Goal: Task Accomplishment & Management: Use online tool/utility

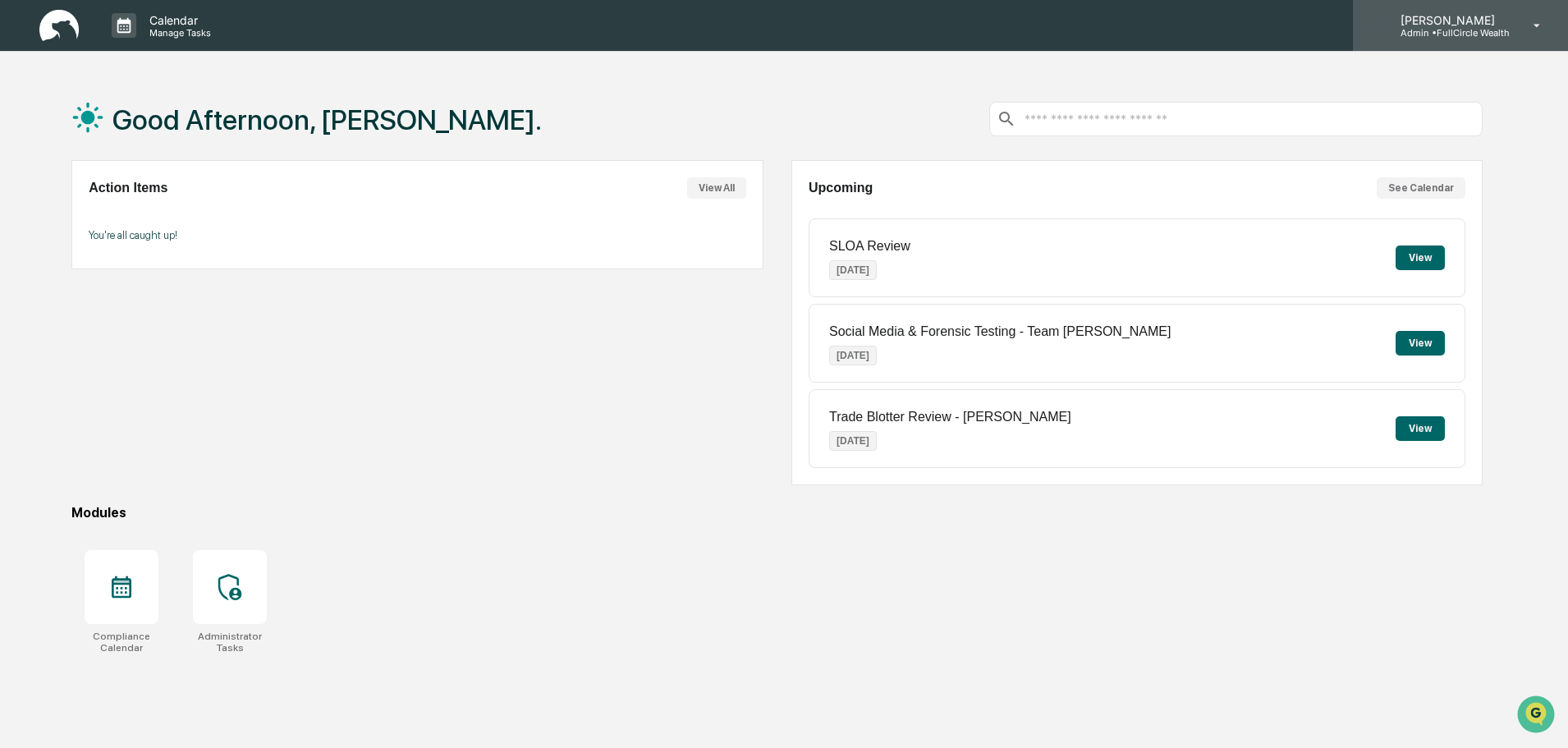
drag, startPoint x: 1215, startPoint y: 115, endPoint x: 1421, endPoint y: 43, distance: 218.2
click at [1215, 115] on input "text" at bounding box center [1249, 119] width 453 height 15
click at [1481, 39] on div "Leo Abundez Admin • FullCircle Wealth" at bounding box center [1460, 25] width 215 height 51
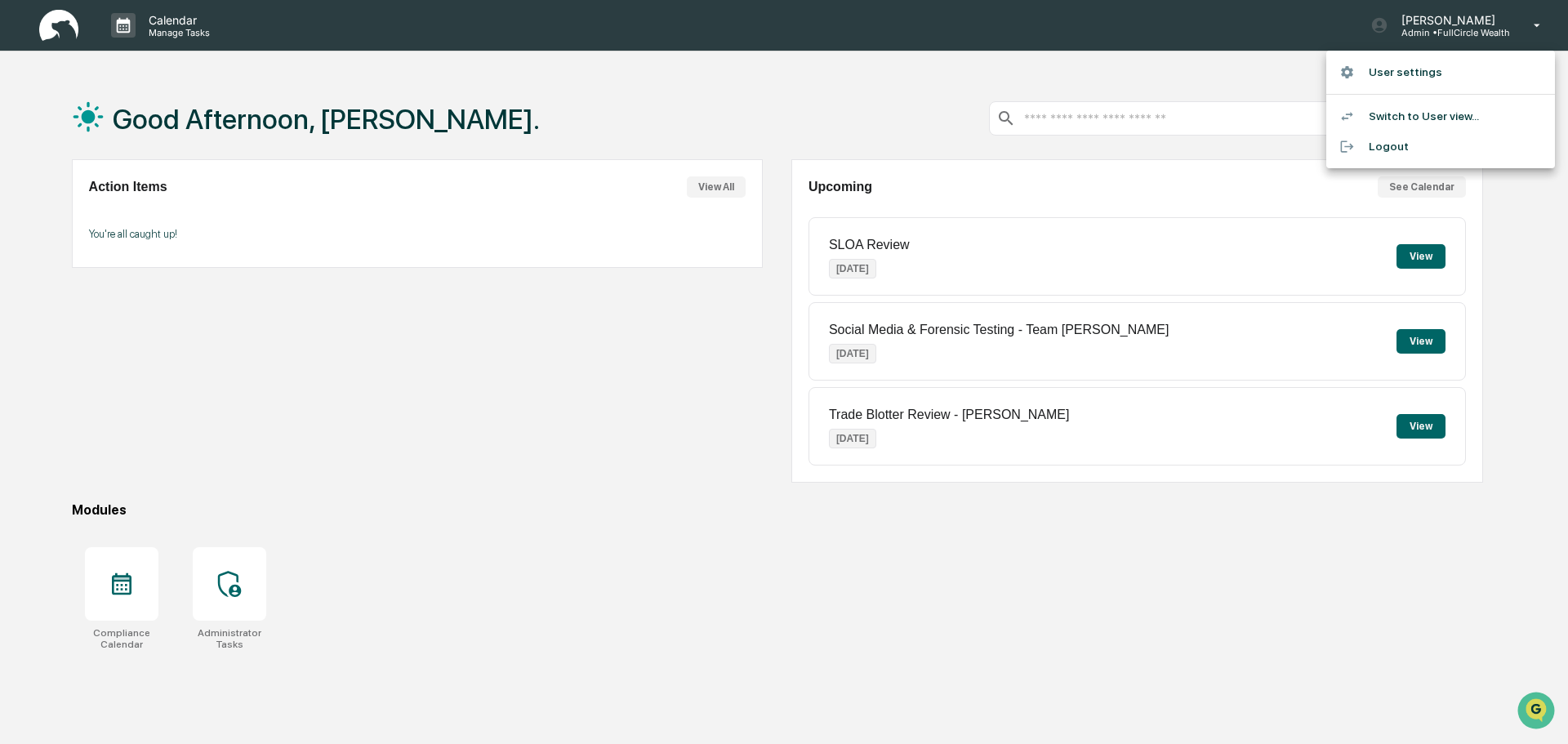
click at [245, 582] on div at bounding box center [784, 372] width 1568 height 744
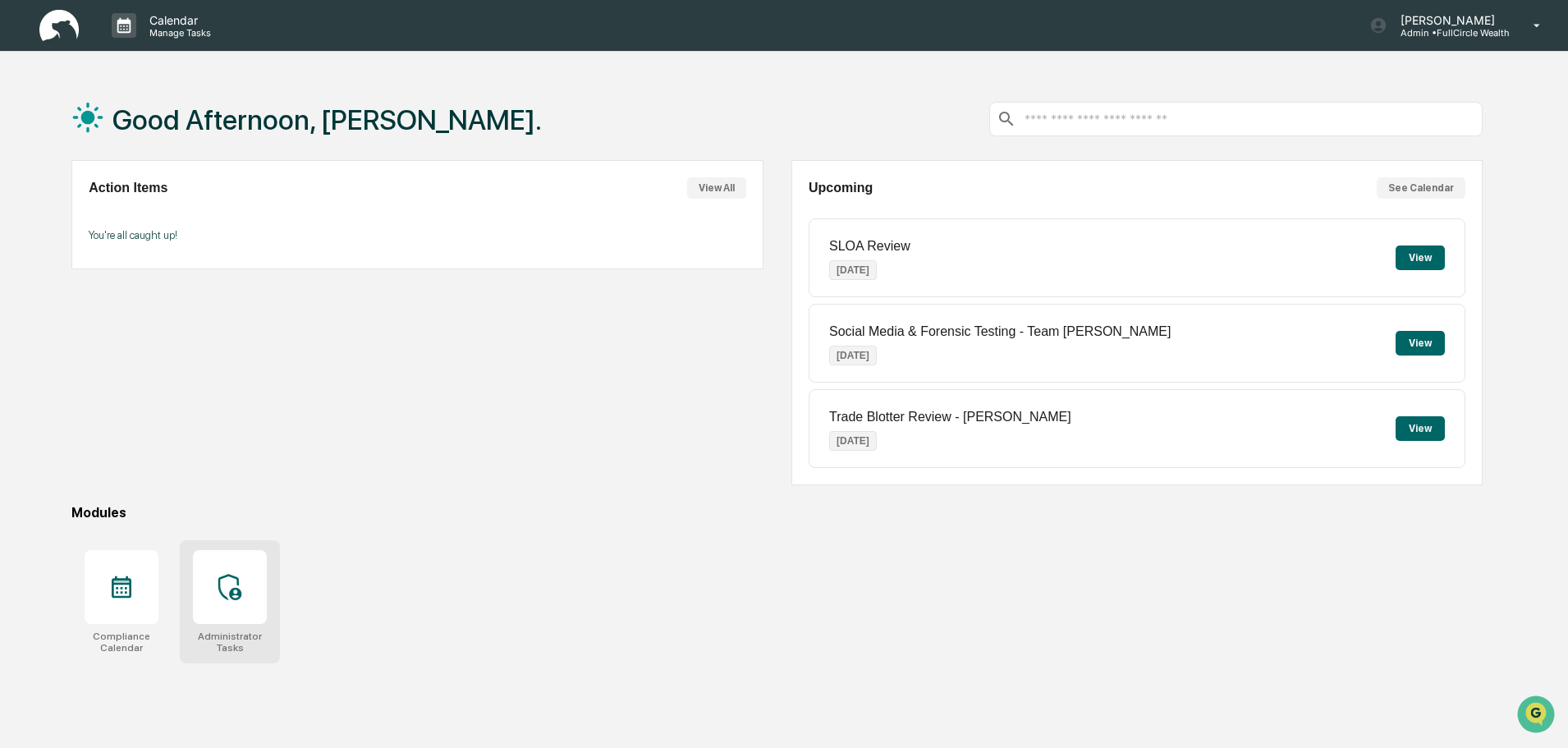
click at [239, 593] on icon at bounding box center [230, 586] width 23 height 26
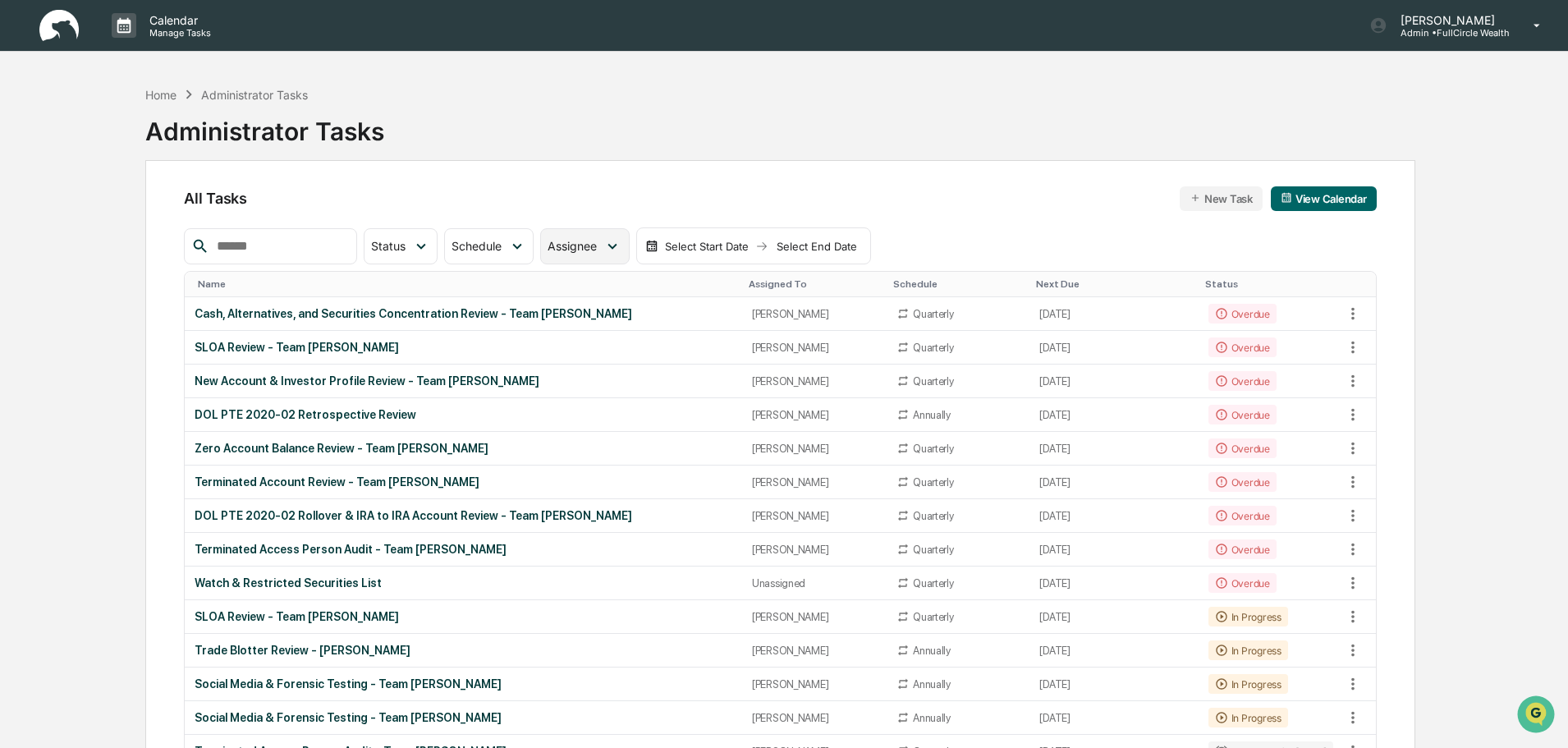
click at [629, 262] on div "Assignee" at bounding box center [585, 246] width 88 height 37
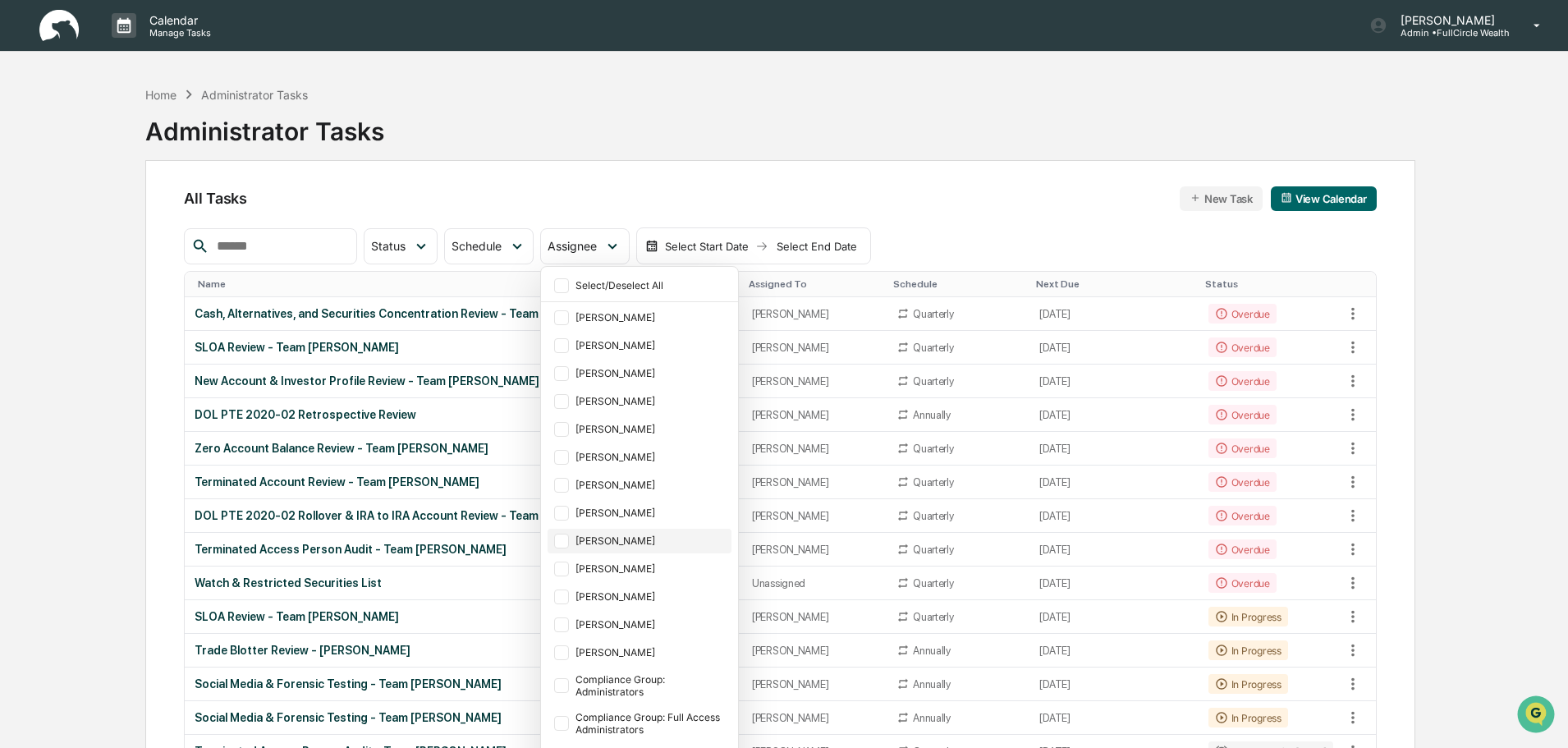
click at [650, 538] on div "[PERSON_NAME]" at bounding box center [652, 540] width 153 height 12
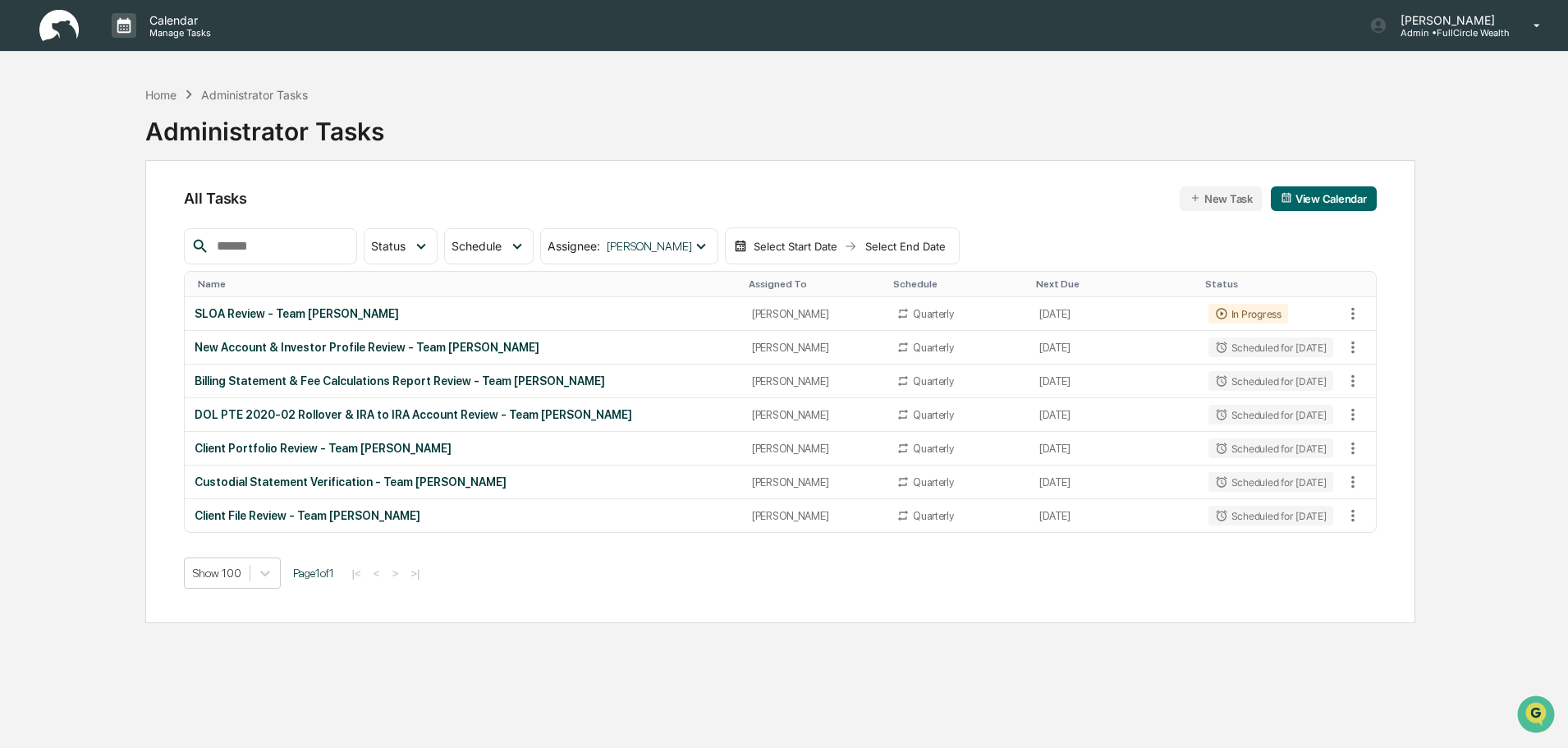
click at [1027, 162] on div "All Tasks New Task View Calendar Status Select/Deselect All Done In Progress Ac…" at bounding box center [780, 392] width 1270 height 463
click at [269, 313] on div "SLOA Review - Team [PERSON_NAME]" at bounding box center [462, 313] width 537 height 13
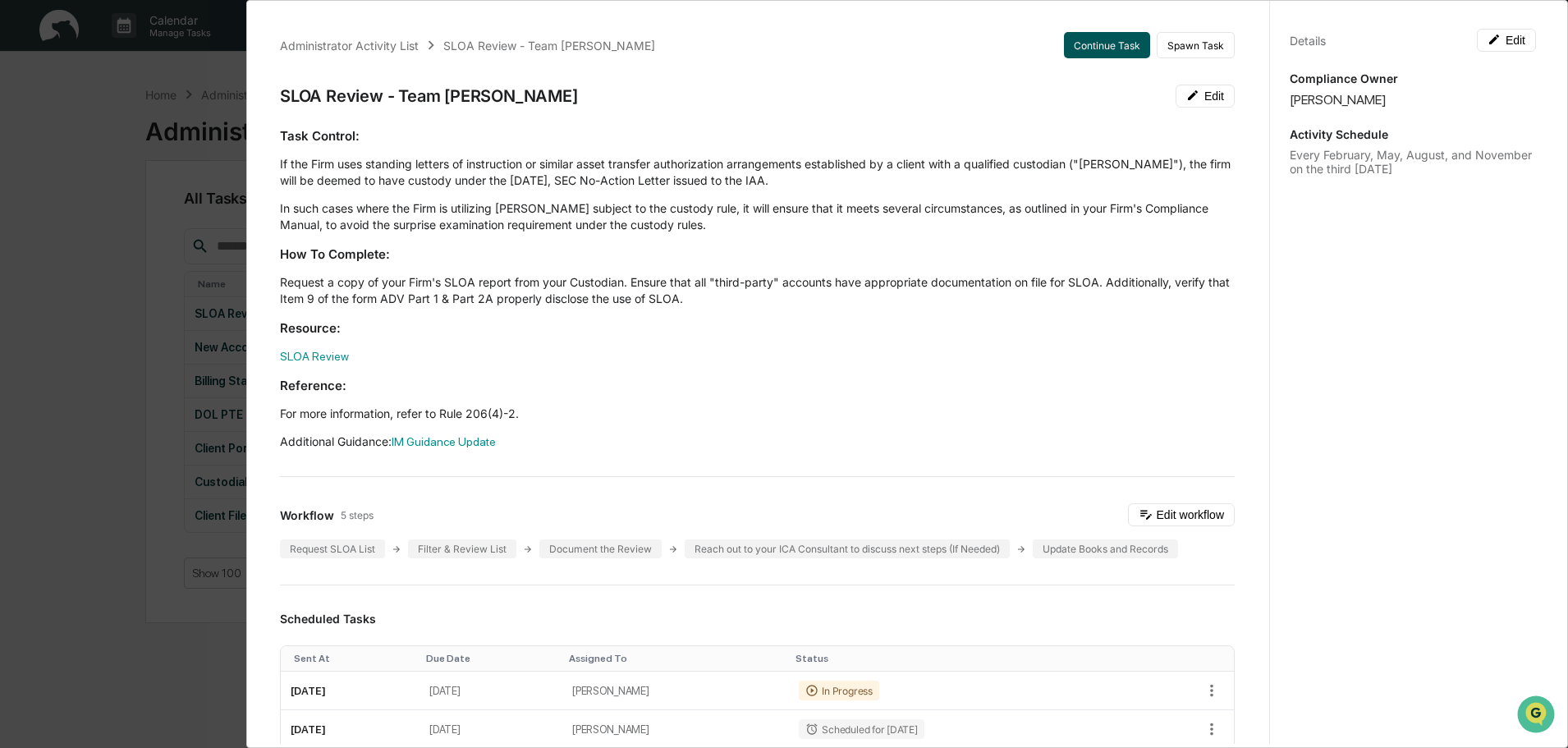
click at [1120, 49] on button "Continue Task" at bounding box center [1108, 44] width 87 height 26
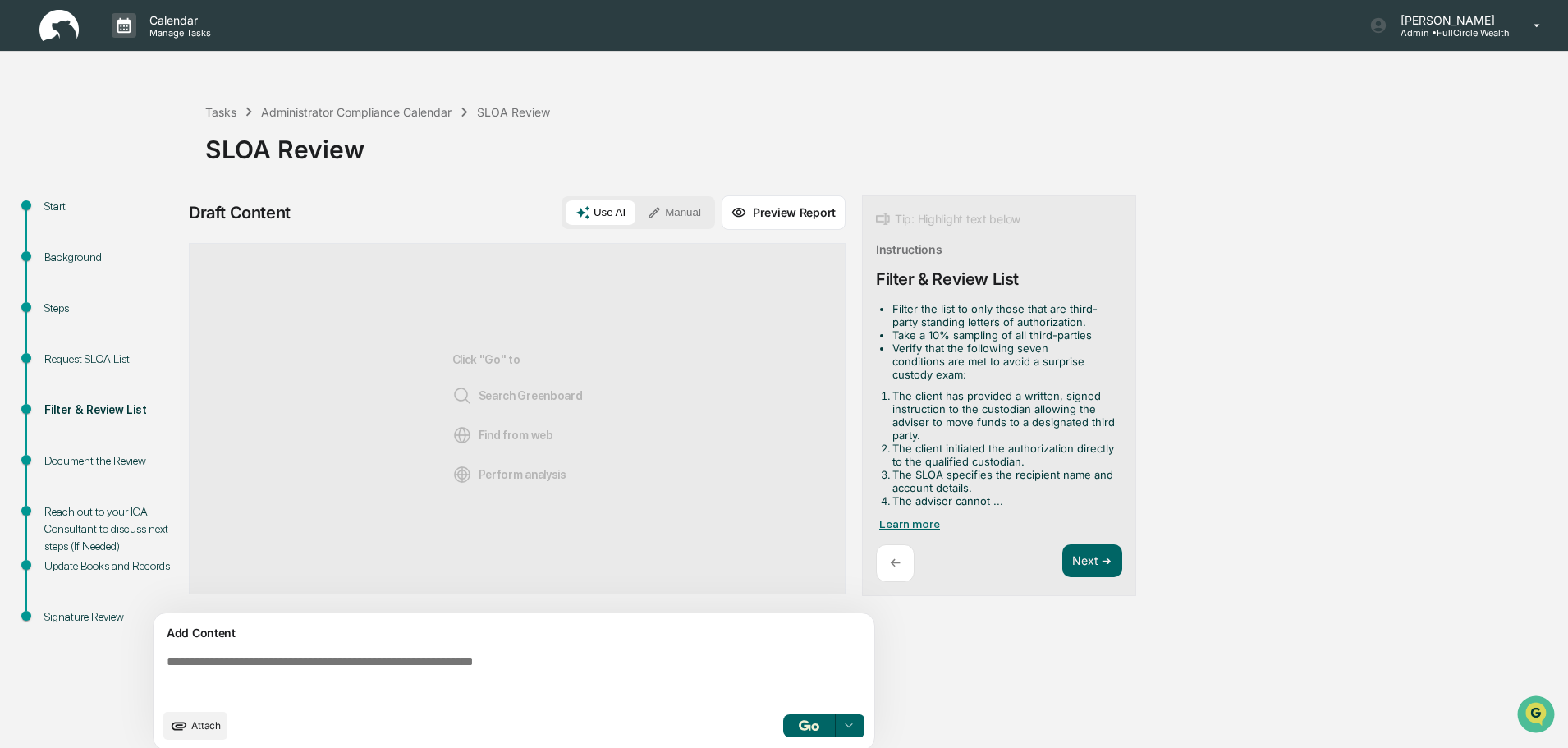
click at [930, 521] on span "Learn more" at bounding box center [909, 524] width 61 height 13
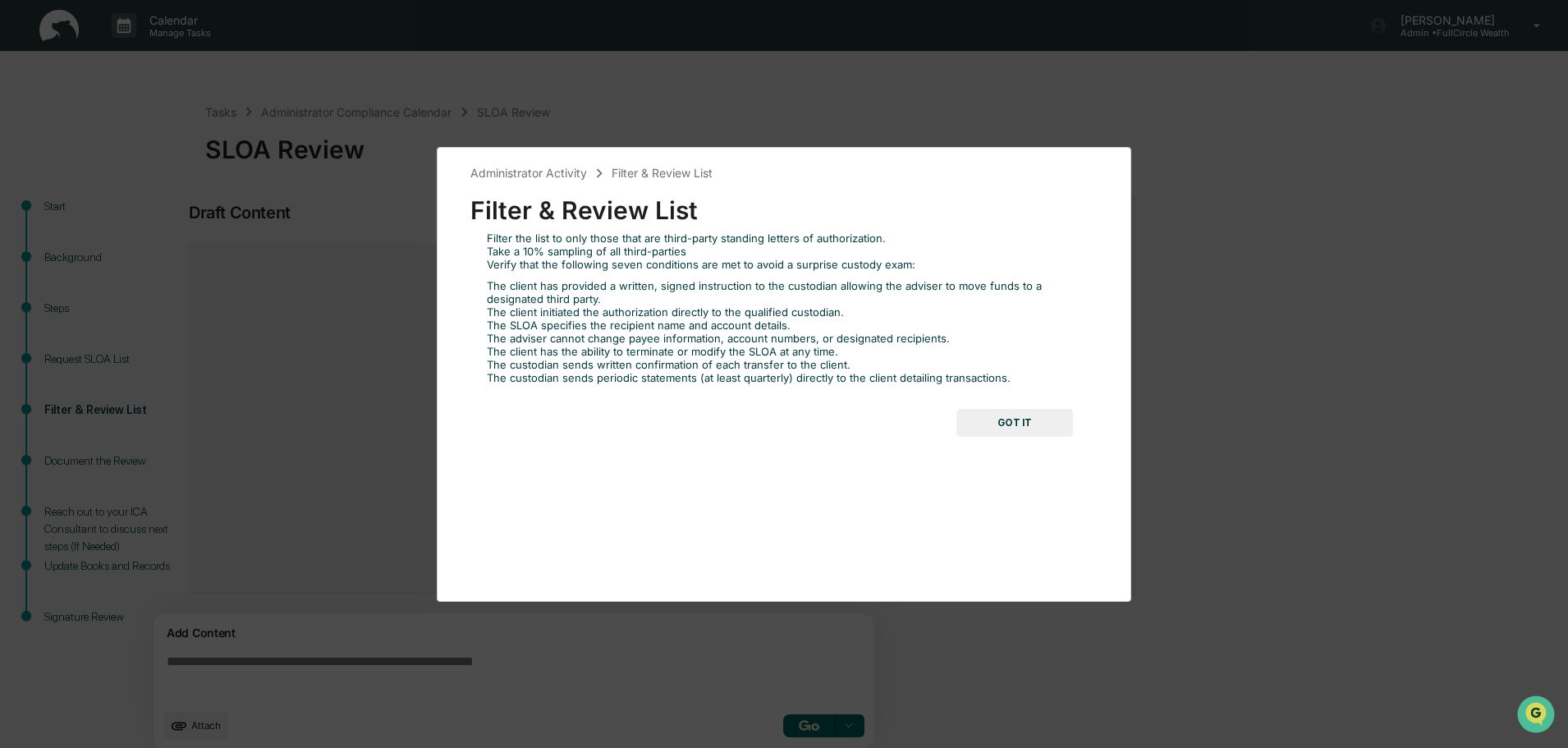
click at [1036, 424] on button "GOT IT" at bounding box center [1014, 422] width 116 height 28
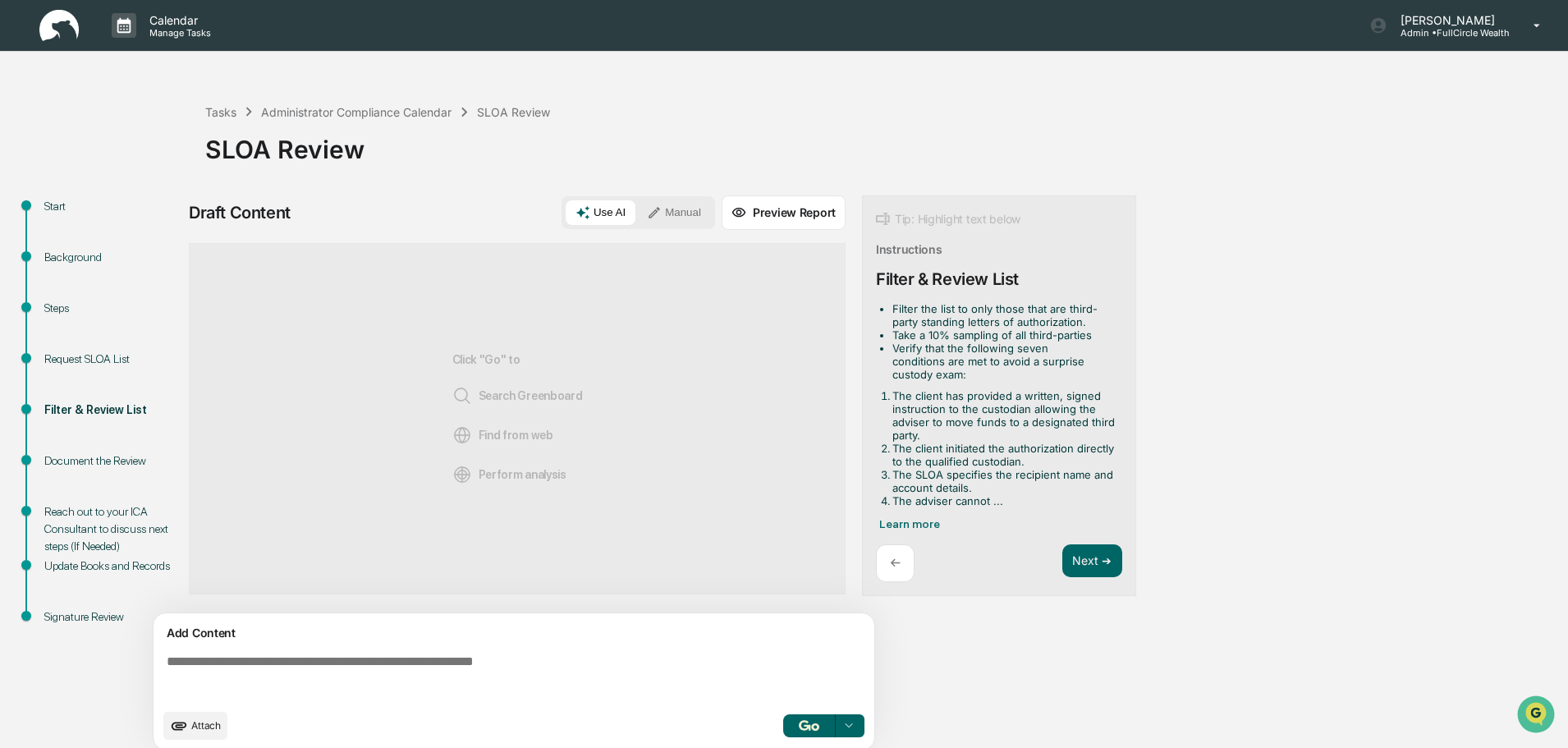
click at [62, 478] on div "Document the Review" at bounding box center [111, 480] width 161 height 51
click at [87, 464] on div "Document the Review" at bounding box center [112, 461] width 135 height 17
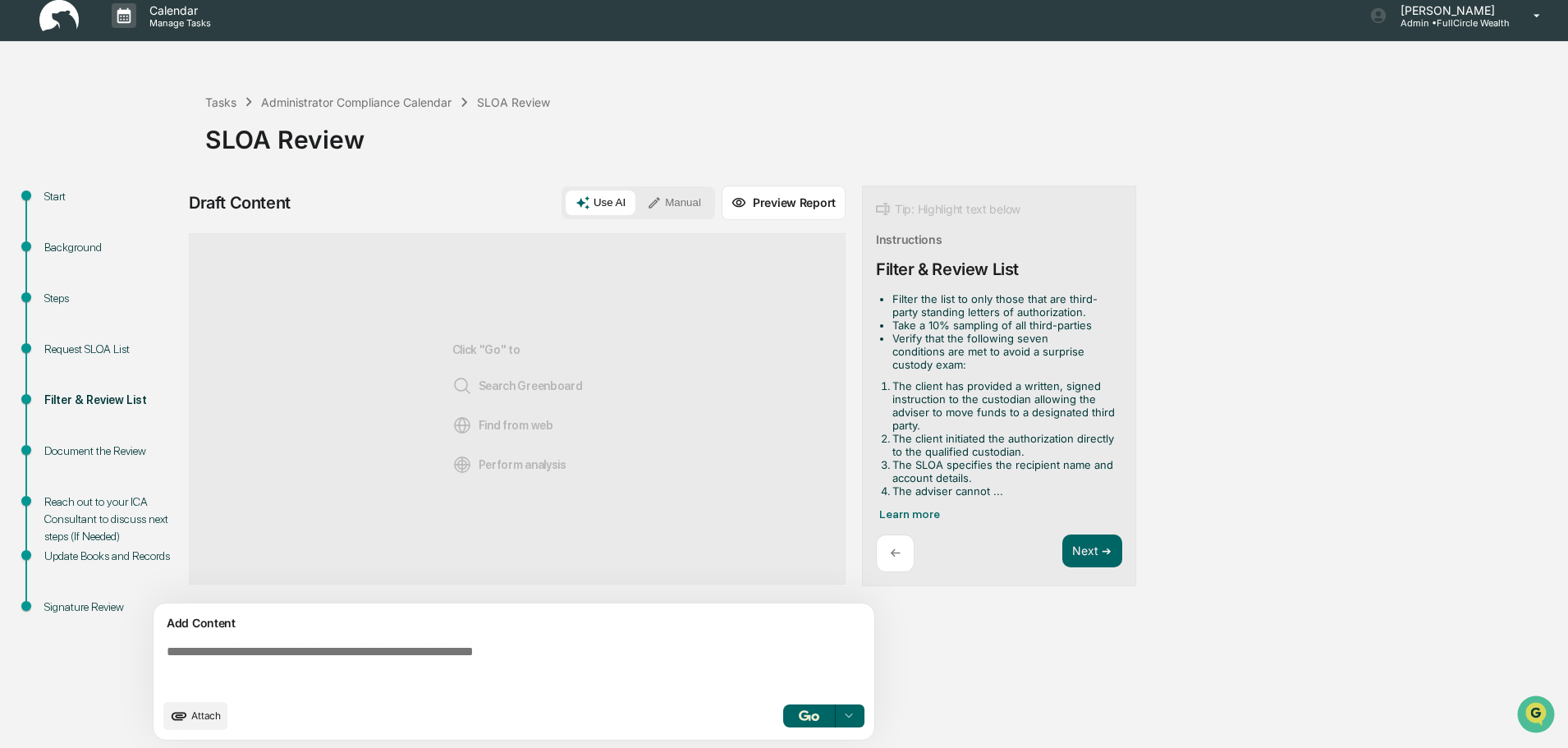
scroll to position [12, 0]
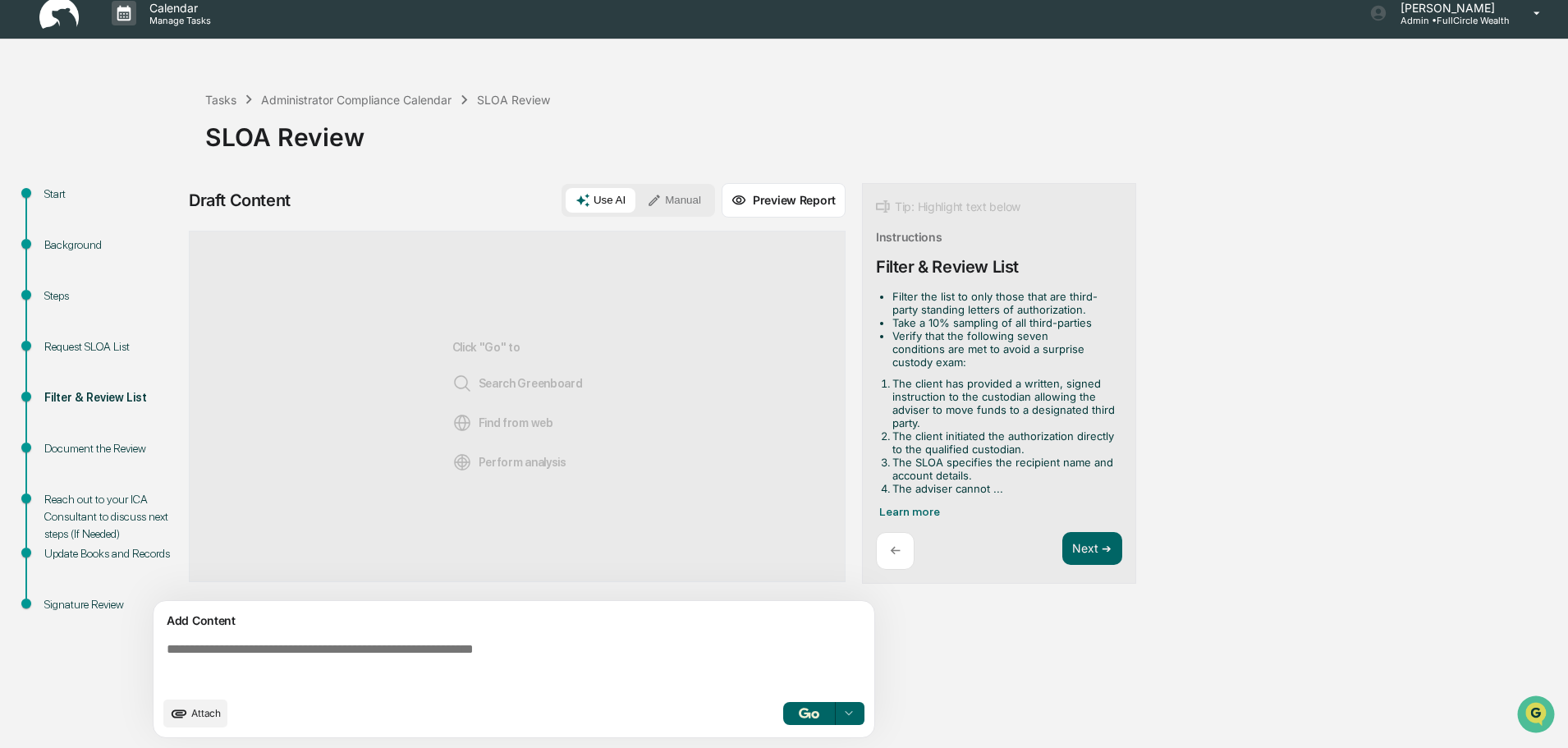
click at [59, 200] on div "Start" at bounding box center [112, 194] width 135 height 17
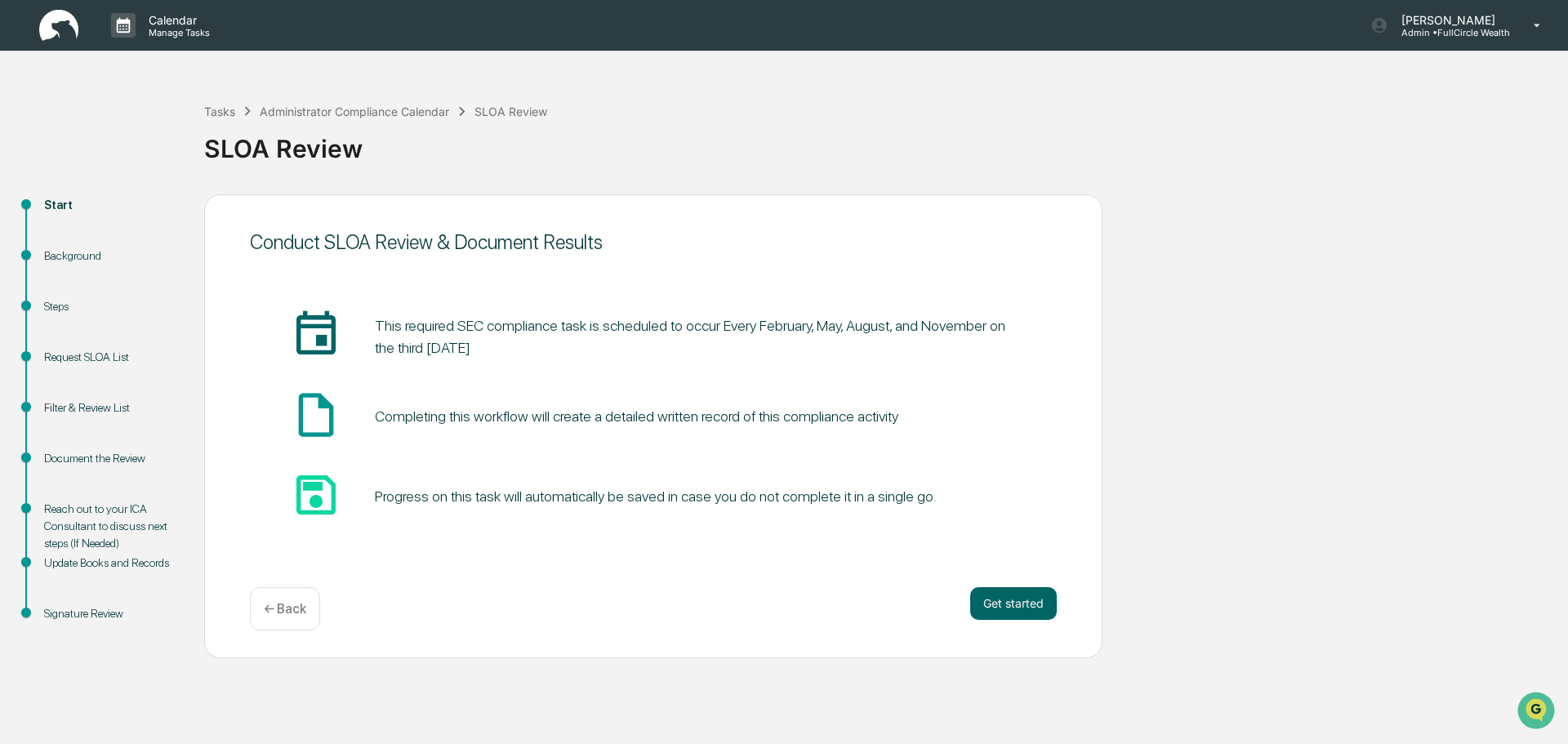
click at [64, 301] on div "Steps" at bounding box center [111, 307] width 134 height 17
click at [68, 268] on div "Background" at bounding box center [110, 274] width 160 height 51
click at [91, 252] on div "Background" at bounding box center [111, 256] width 134 height 17
click at [88, 252] on div "Background" at bounding box center [111, 256] width 134 height 17
drag, startPoint x: 9, startPoint y: 309, endPoint x: 58, endPoint y: 299, distance: 50.0
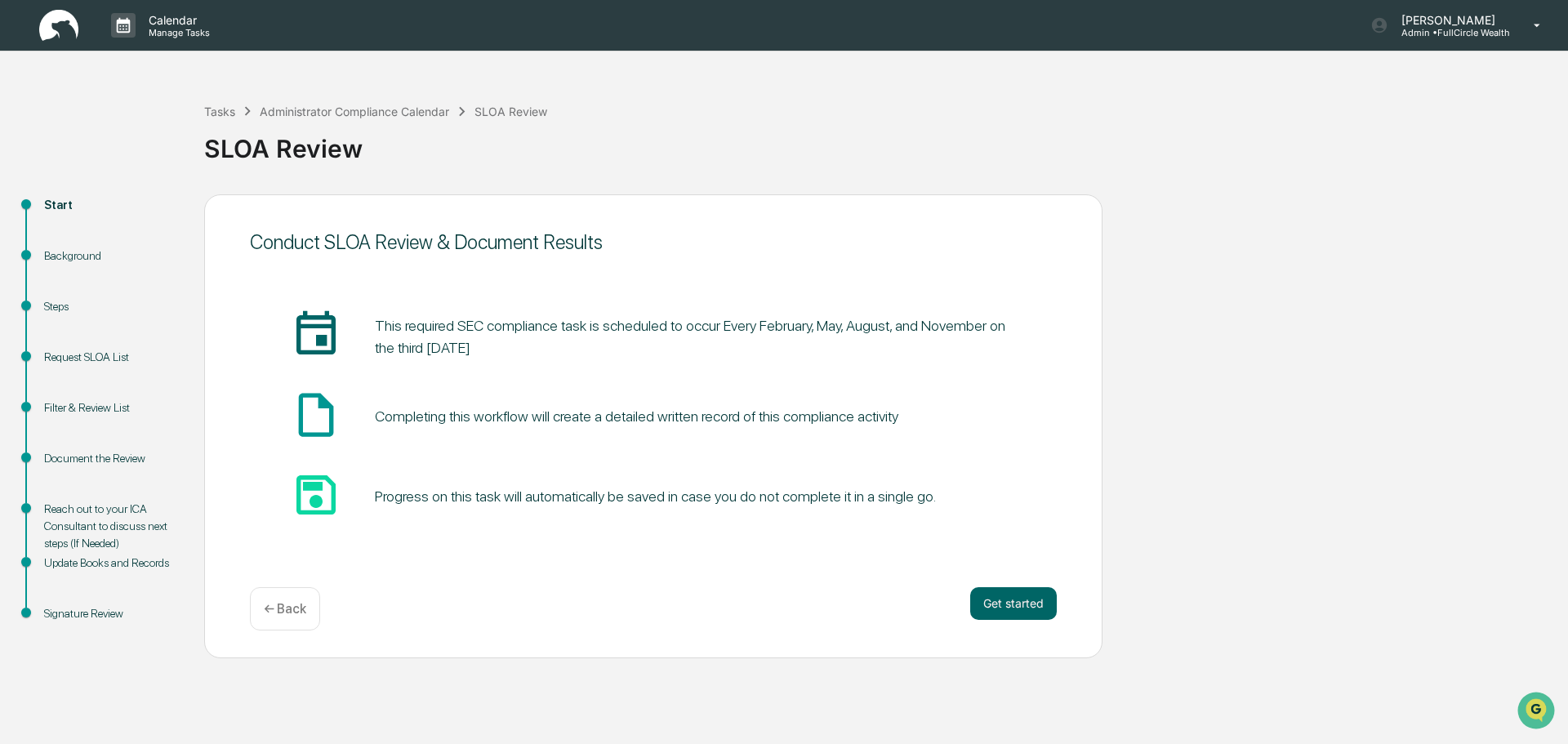
click at [14, 309] on ul "Start Background Steps Request SLOA List Filter & Review List Document the Revi…" at bounding box center [106, 428] width 196 height 469
click at [58, 299] on div "Steps" at bounding box center [111, 307] width 134 height 17
click at [76, 353] on div "Request SLOA List" at bounding box center [111, 358] width 134 height 17
click at [54, 206] on div "Start" at bounding box center [111, 206] width 134 height 17
click at [338, 109] on div "Administrator Compliance Calendar" at bounding box center [355, 111] width 189 height 14
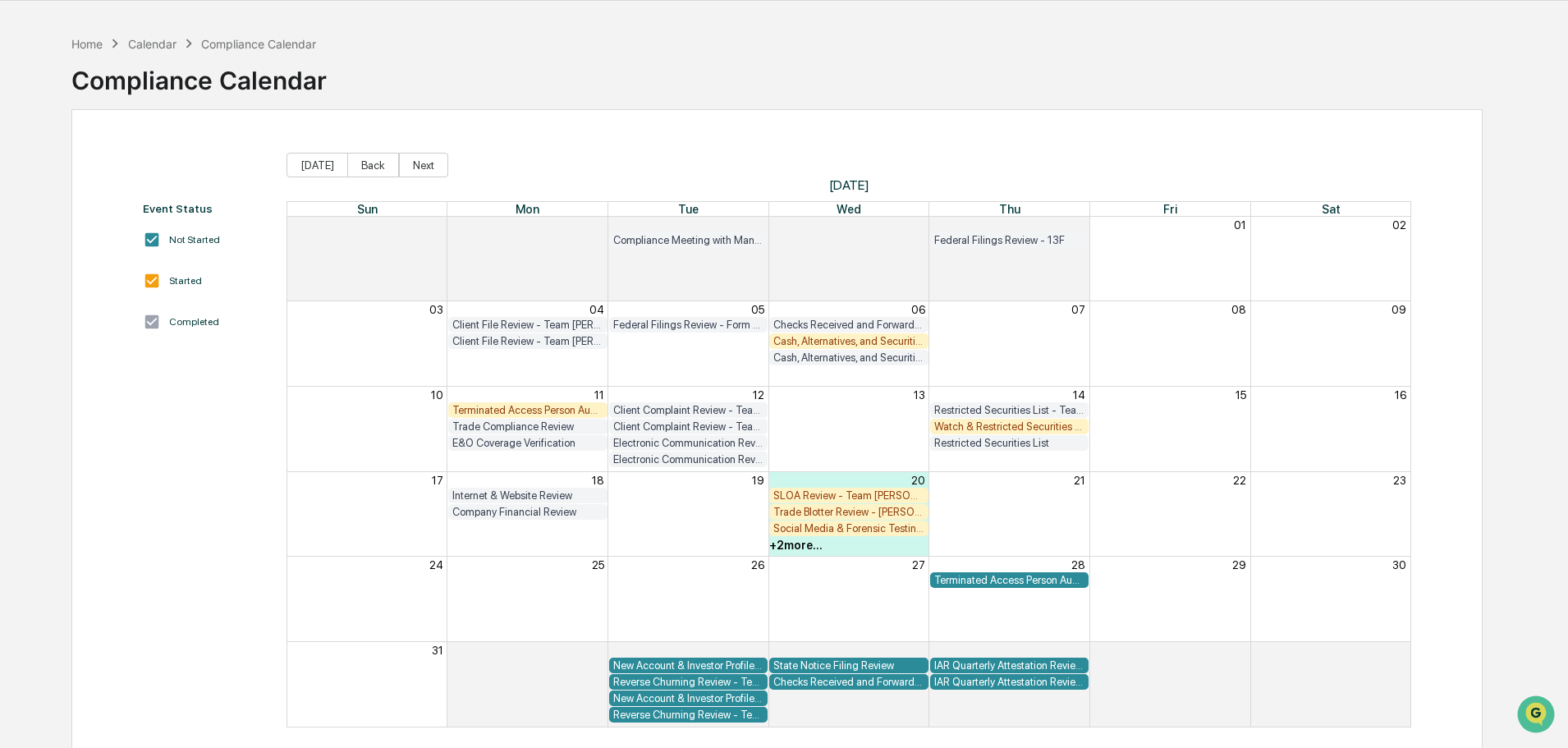
scroll to position [78, 0]
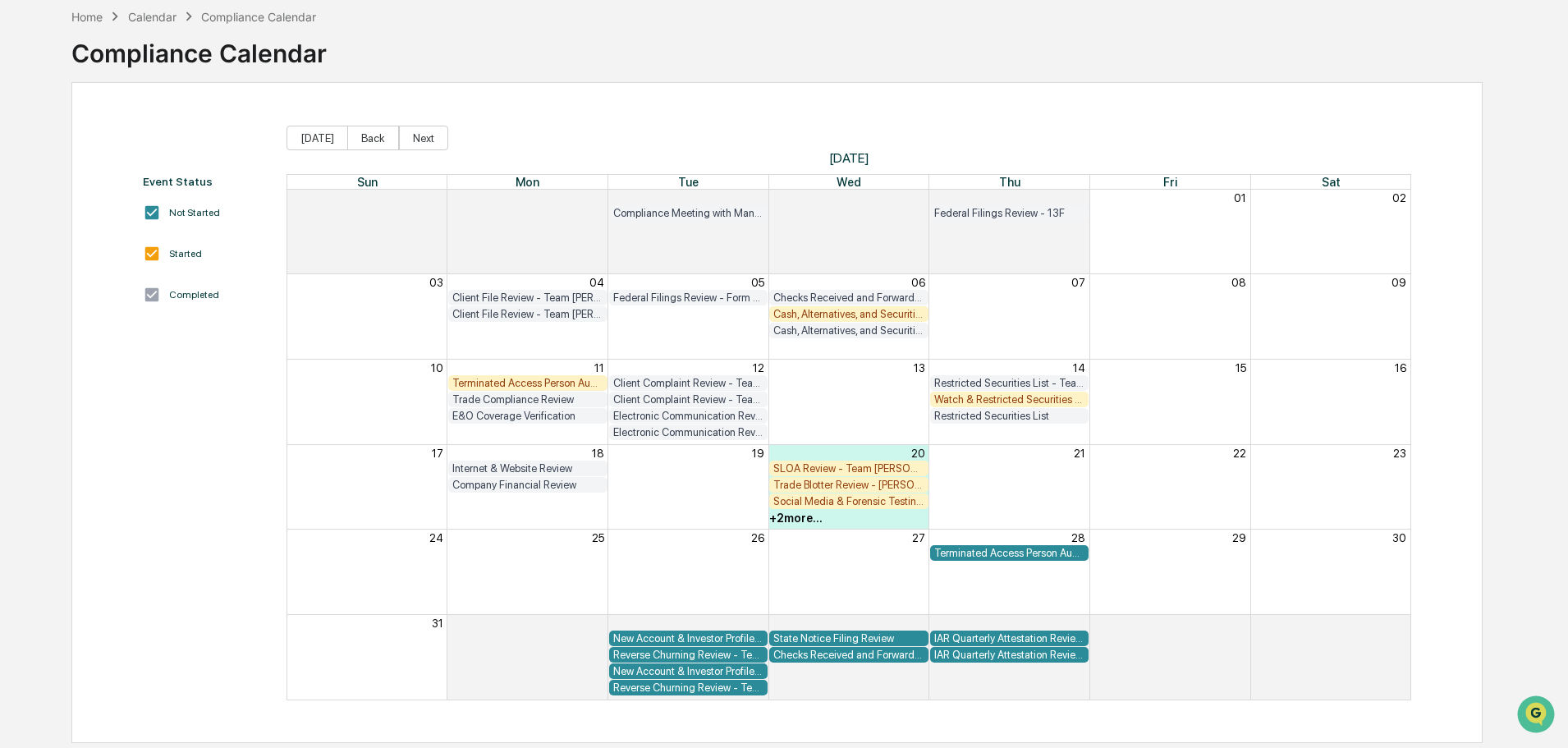
click at [808, 517] on div "+ 2 more..." at bounding box center [796, 518] width 54 height 13
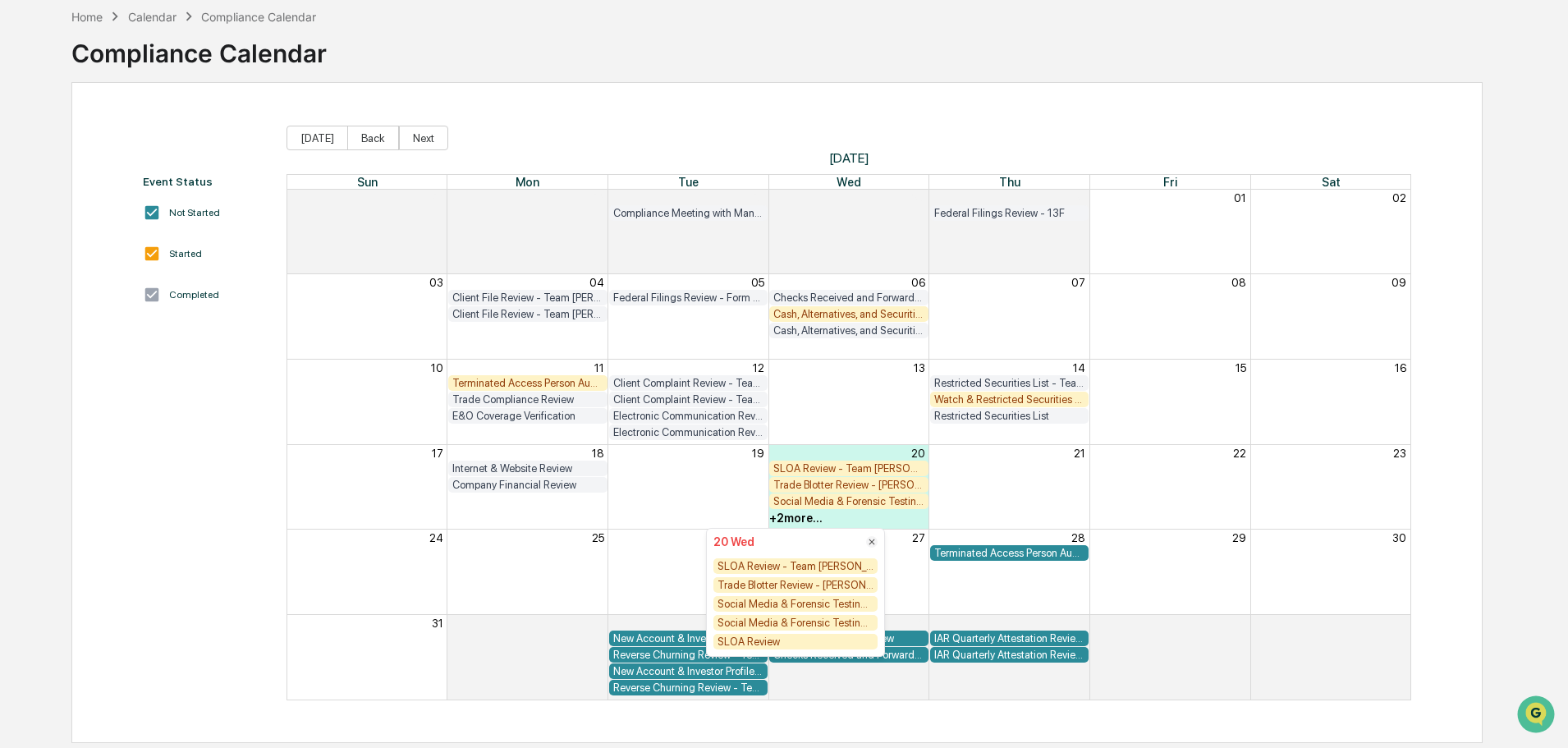
click at [869, 539] on icon at bounding box center [872, 542] width 12 height 12
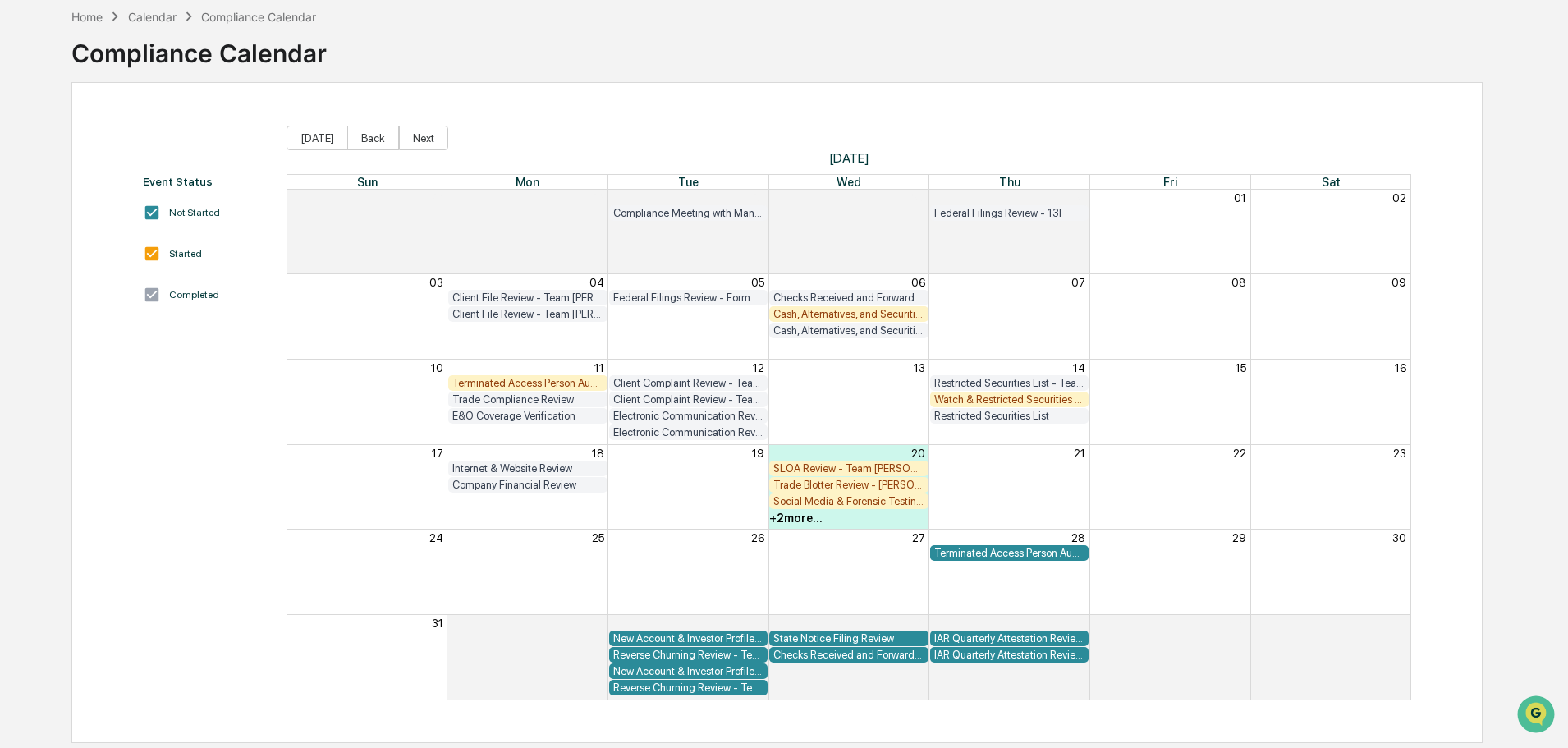
click at [829, 521] on div "+ 2 more..." at bounding box center [848, 517] width 161 height 16
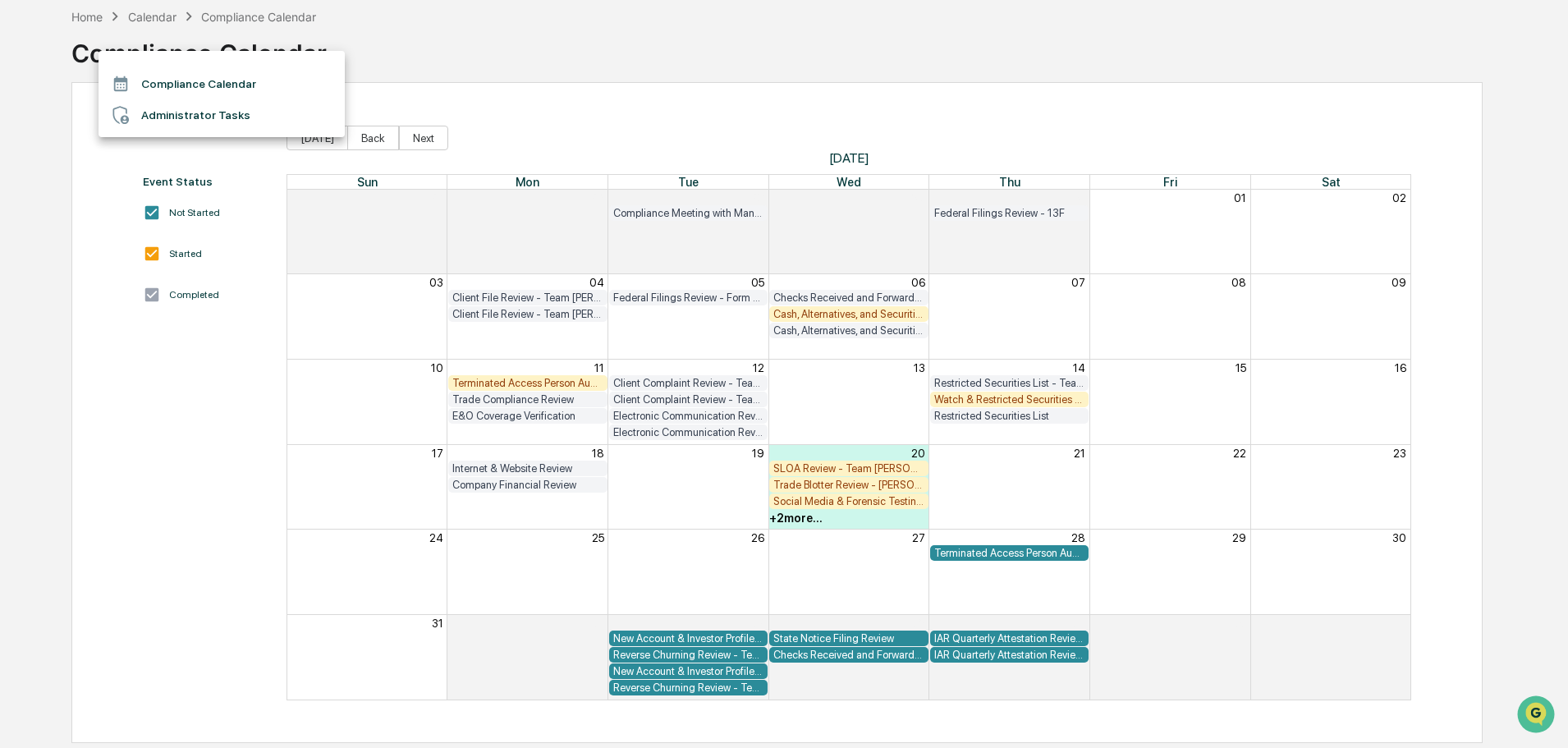
click at [131, 105] on div at bounding box center [784, 374] width 1568 height 748
click at [159, 99] on li "Administrator Tasks" at bounding box center [221, 114] width 246 height 31
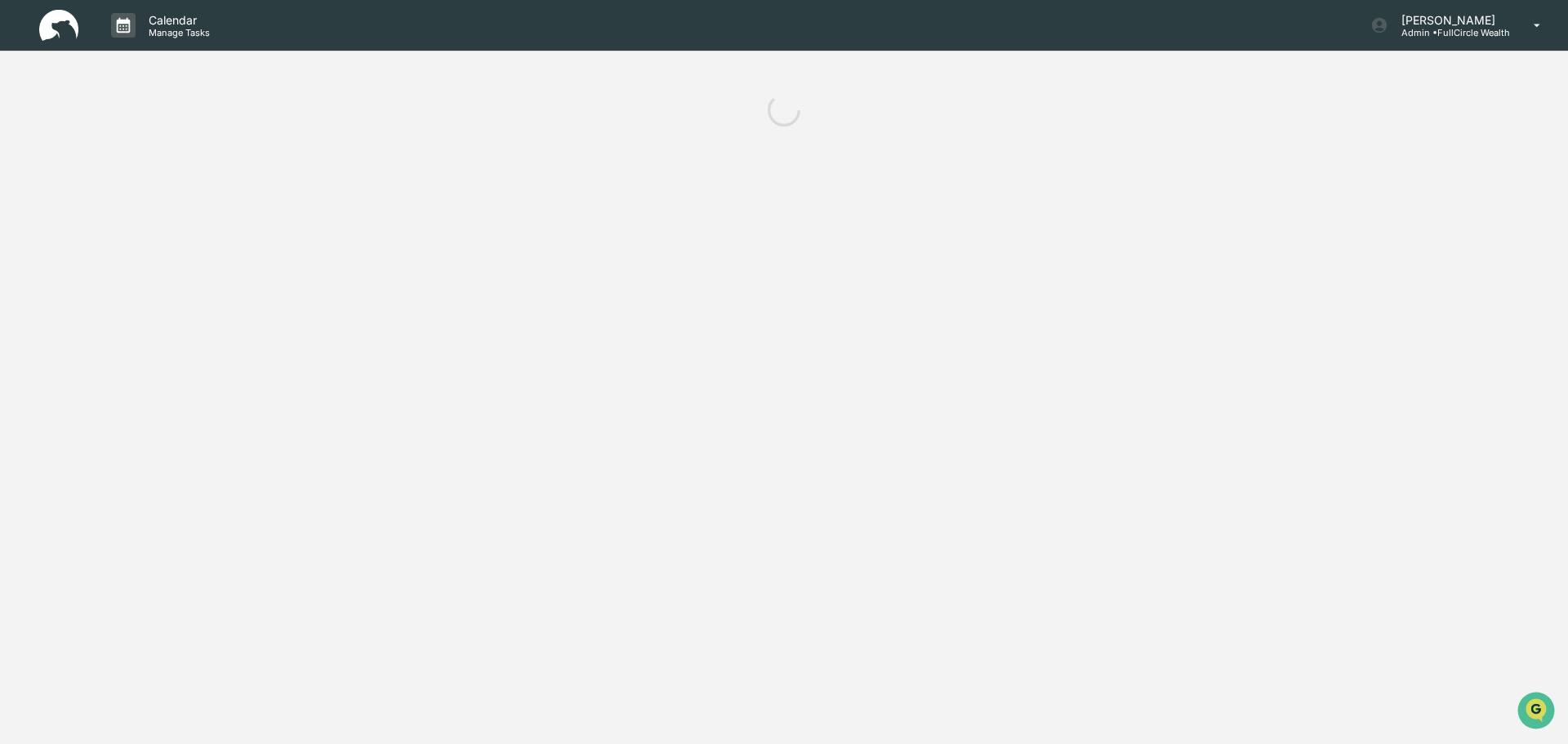
click at [253, 84] on div at bounding box center [784, 110] width 1568 height 65
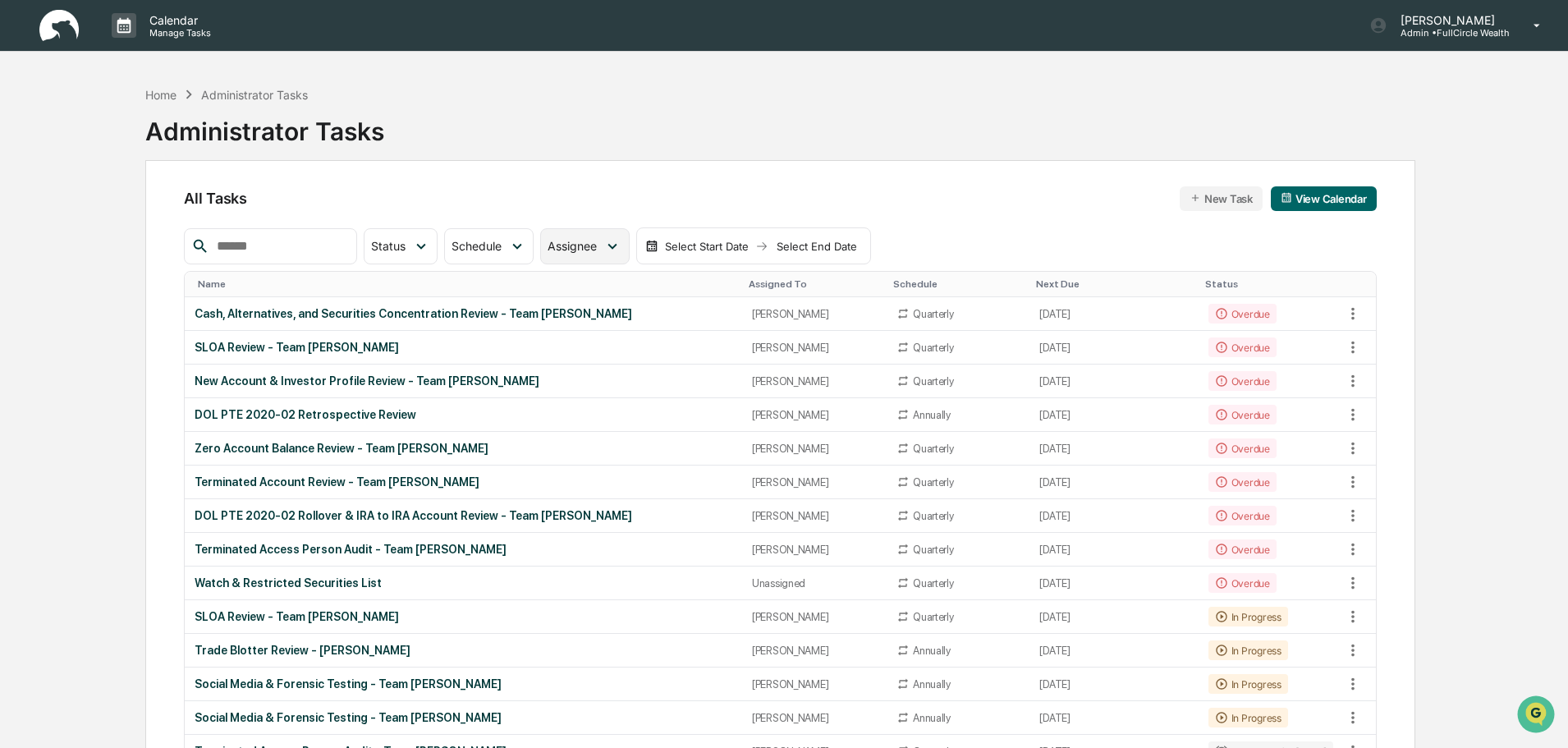
click at [597, 245] on span "Assignee" at bounding box center [572, 246] width 49 height 14
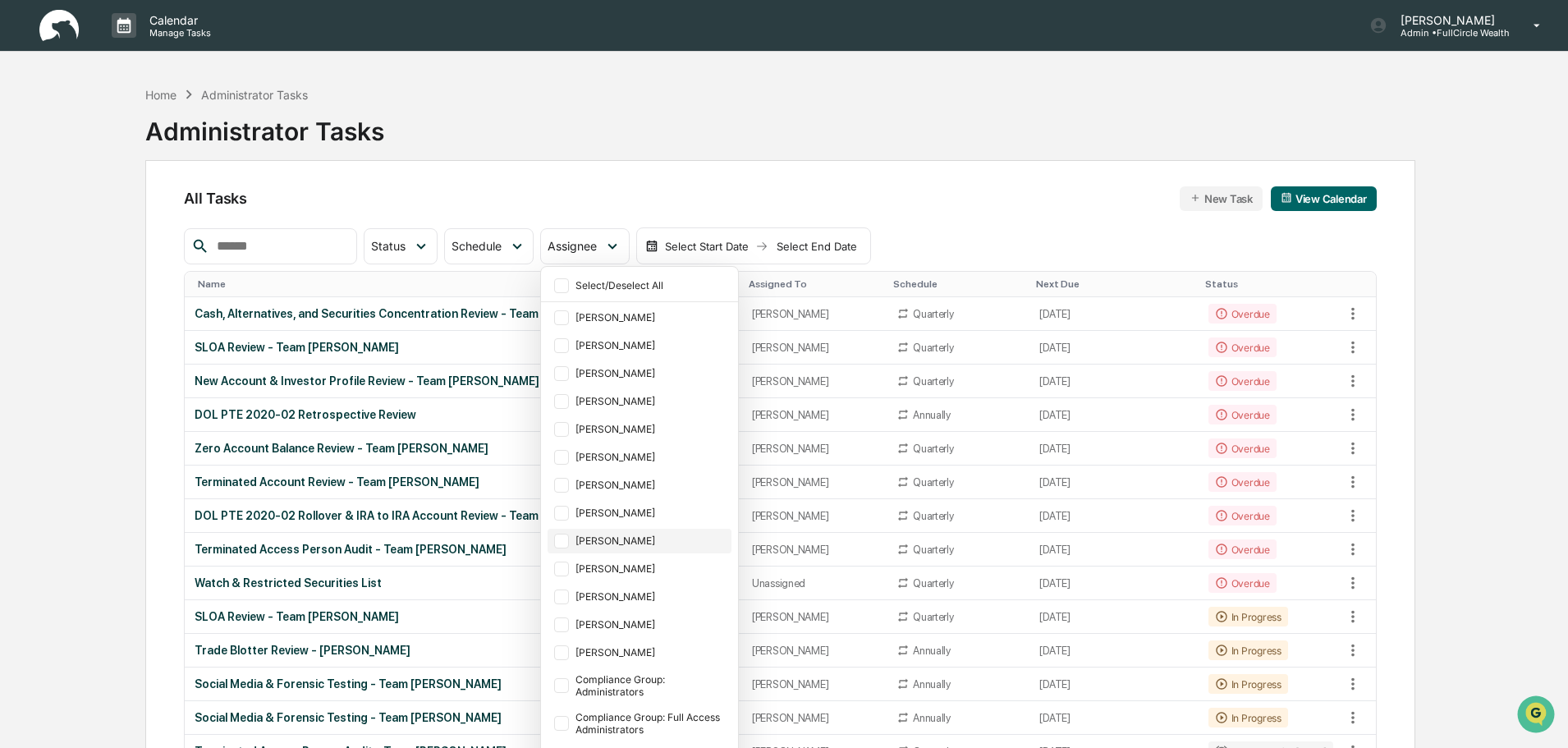
click at [666, 536] on div "[PERSON_NAME]" at bounding box center [652, 540] width 153 height 12
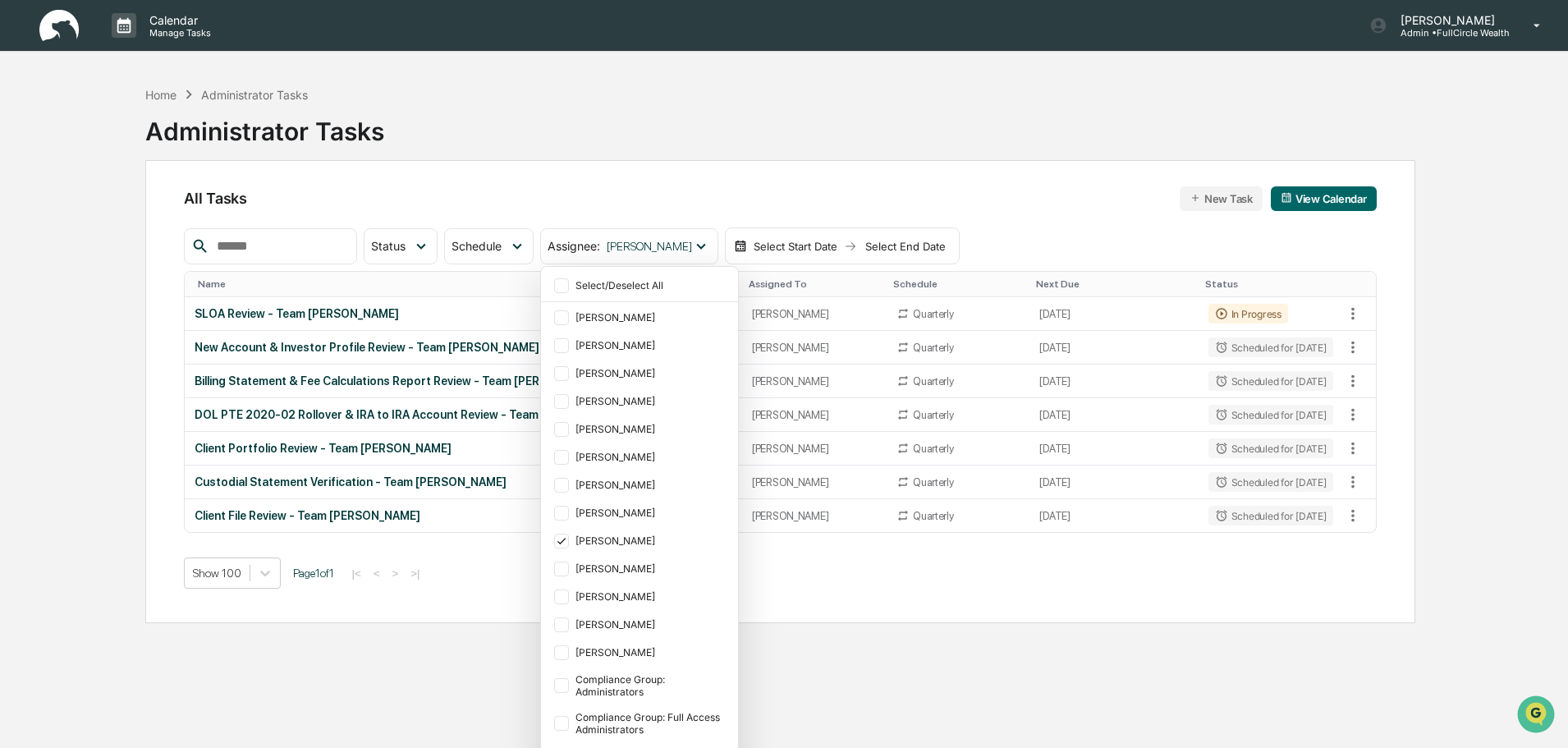
click at [1015, 158] on div "Home Administrator Tasks Administrator Tasks" at bounding box center [780, 118] width 1270 height 82
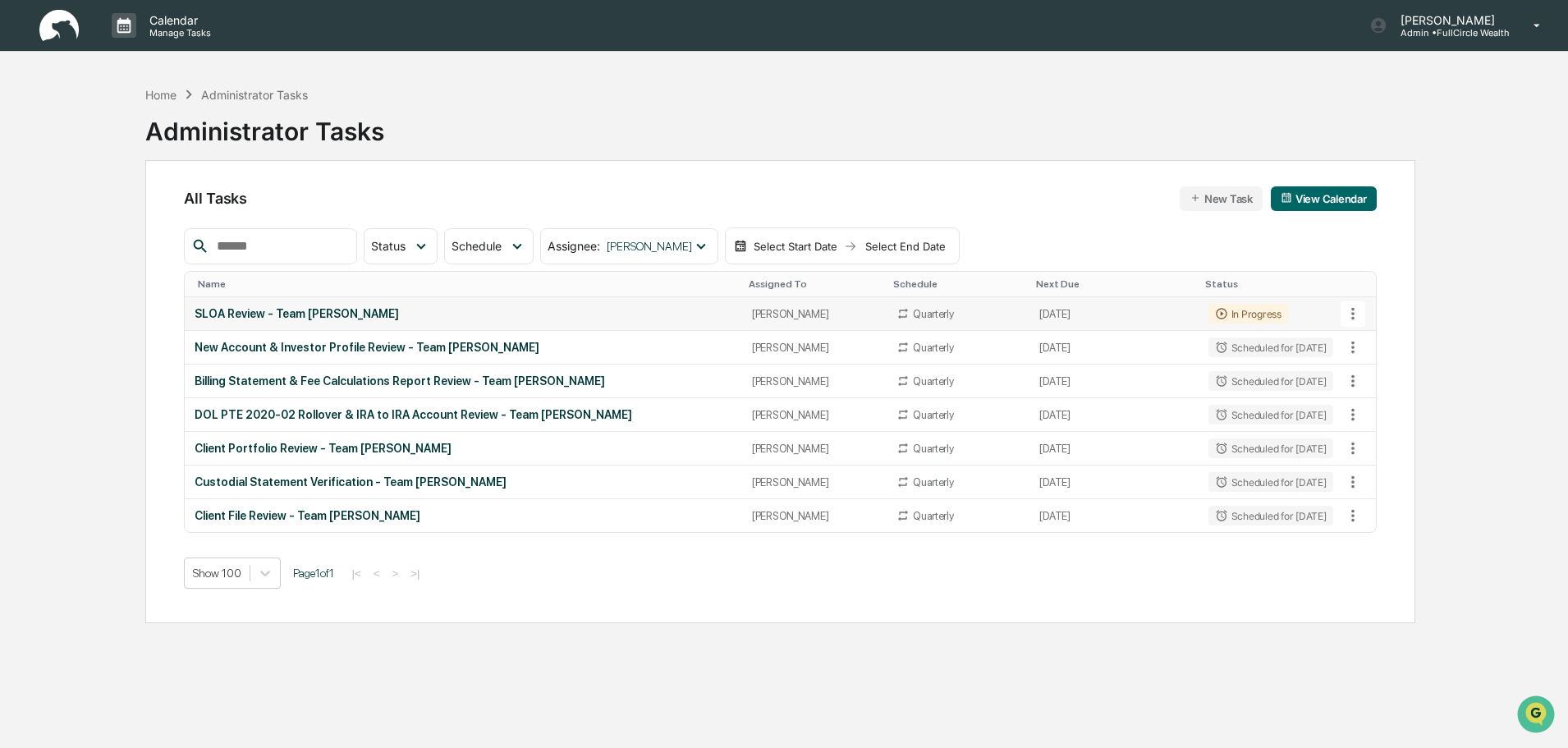
click at [307, 319] on div "SLOA Review - Team [PERSON_NAME]" at bounding box center [462, 313] width 537 height 13
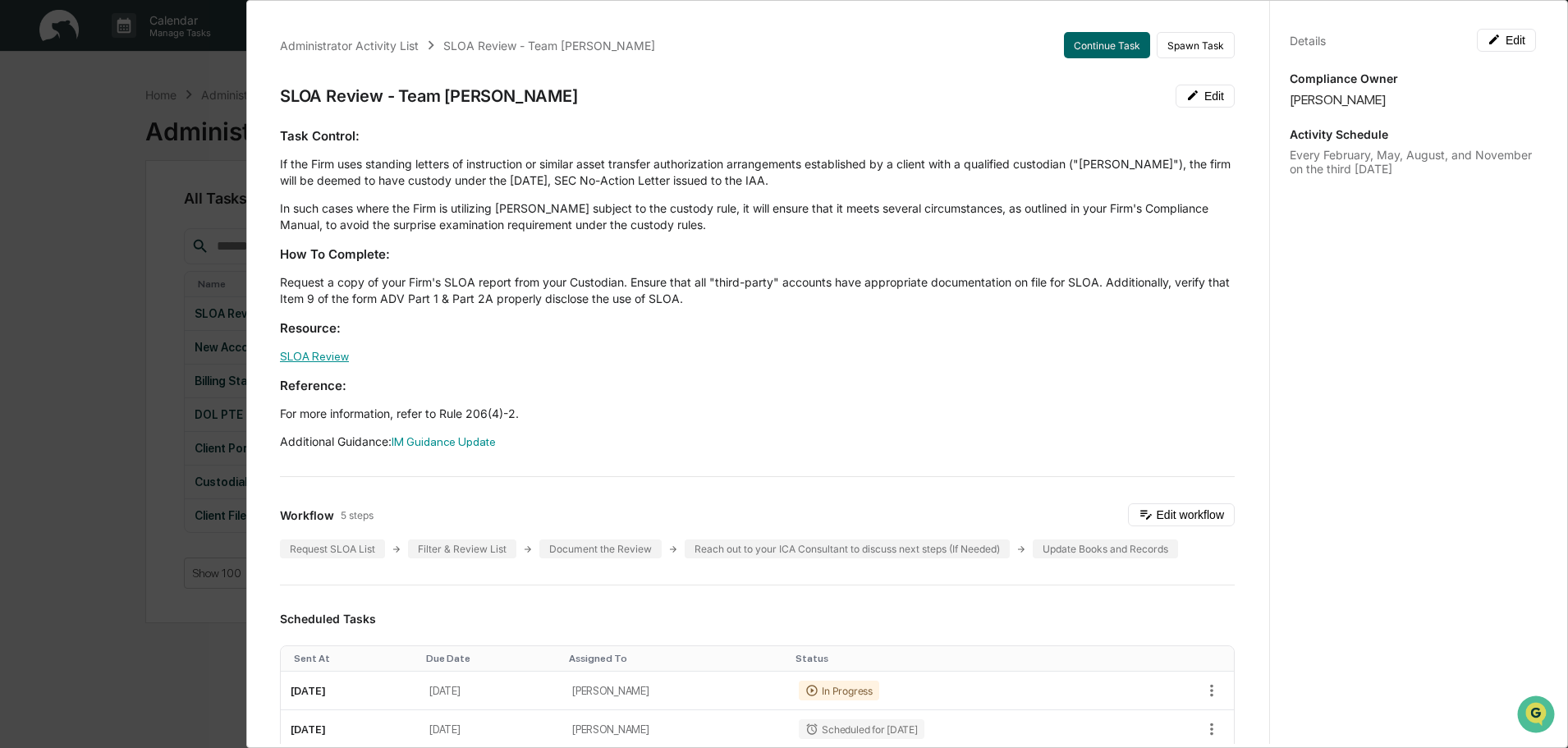
click at [335, 361] on link "SLOA Review" at bounding box center [314, 357] width 69 height 13
